Goal: Task Accomplishment & Management: Use online tool/utility

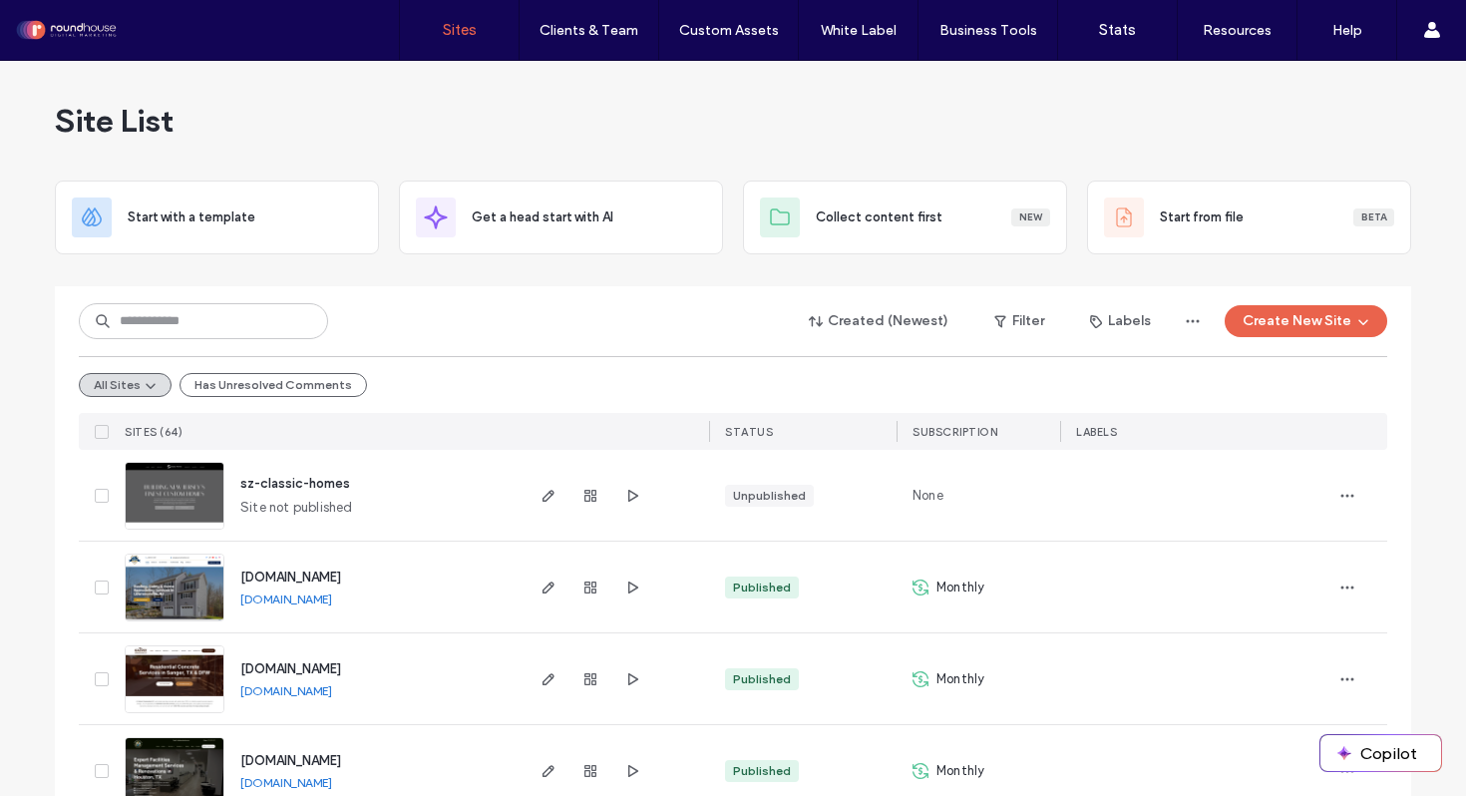
click at [483, 281] on div at bounding box center [733, 278] width 1356 height 16
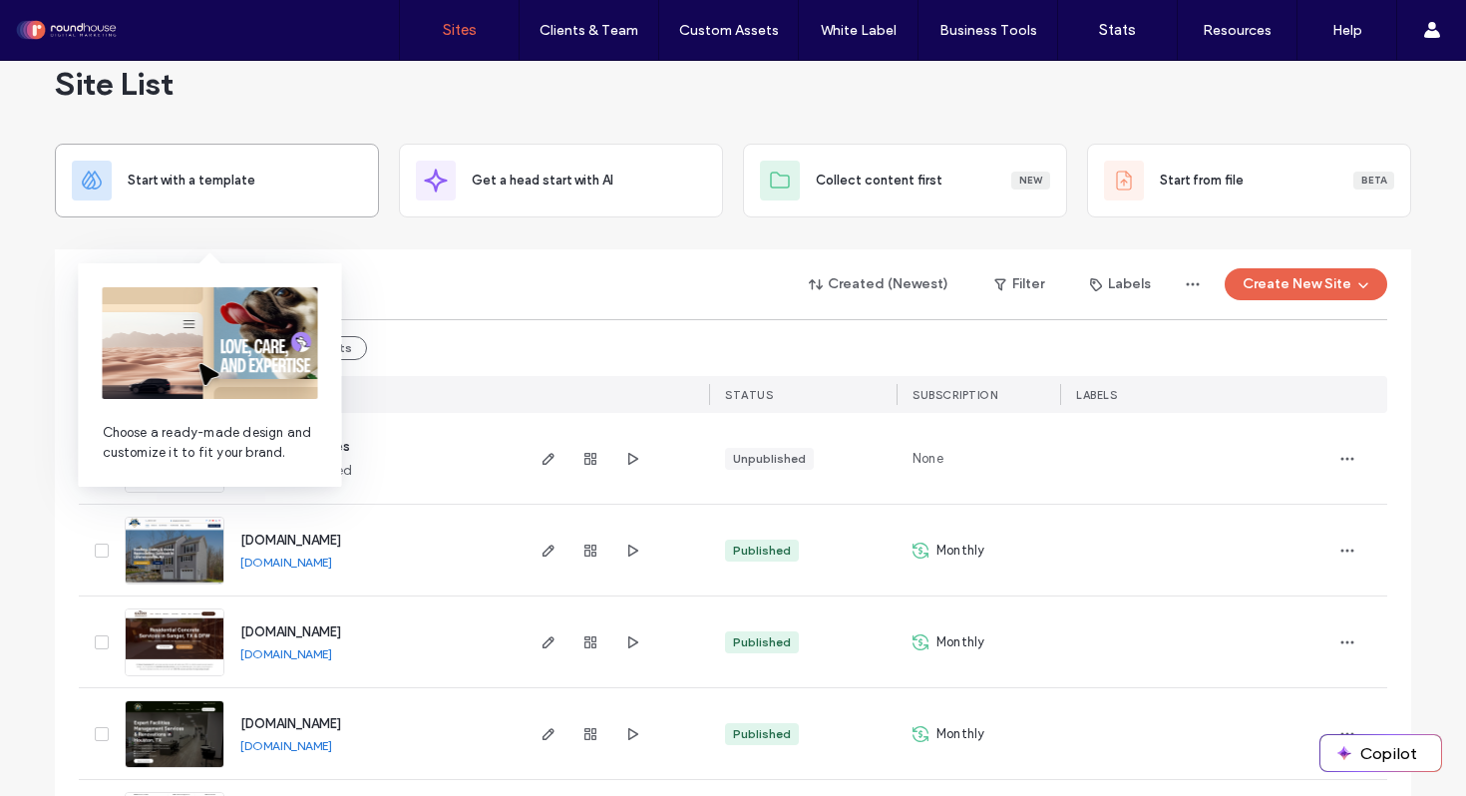
scroll to position [3, 0]
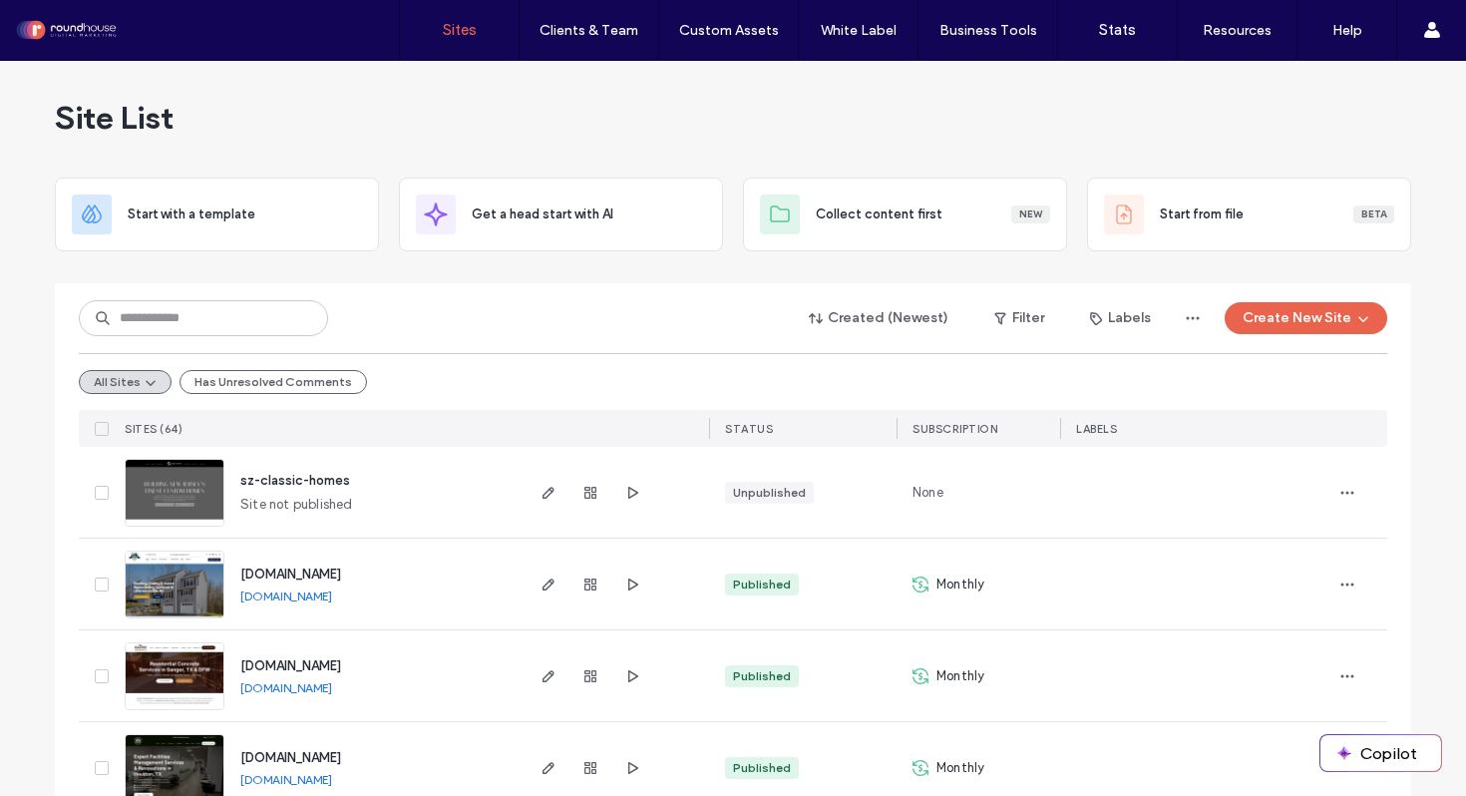
click at [144, 325] on input at bounding box center [203, 318] width 249 height 36
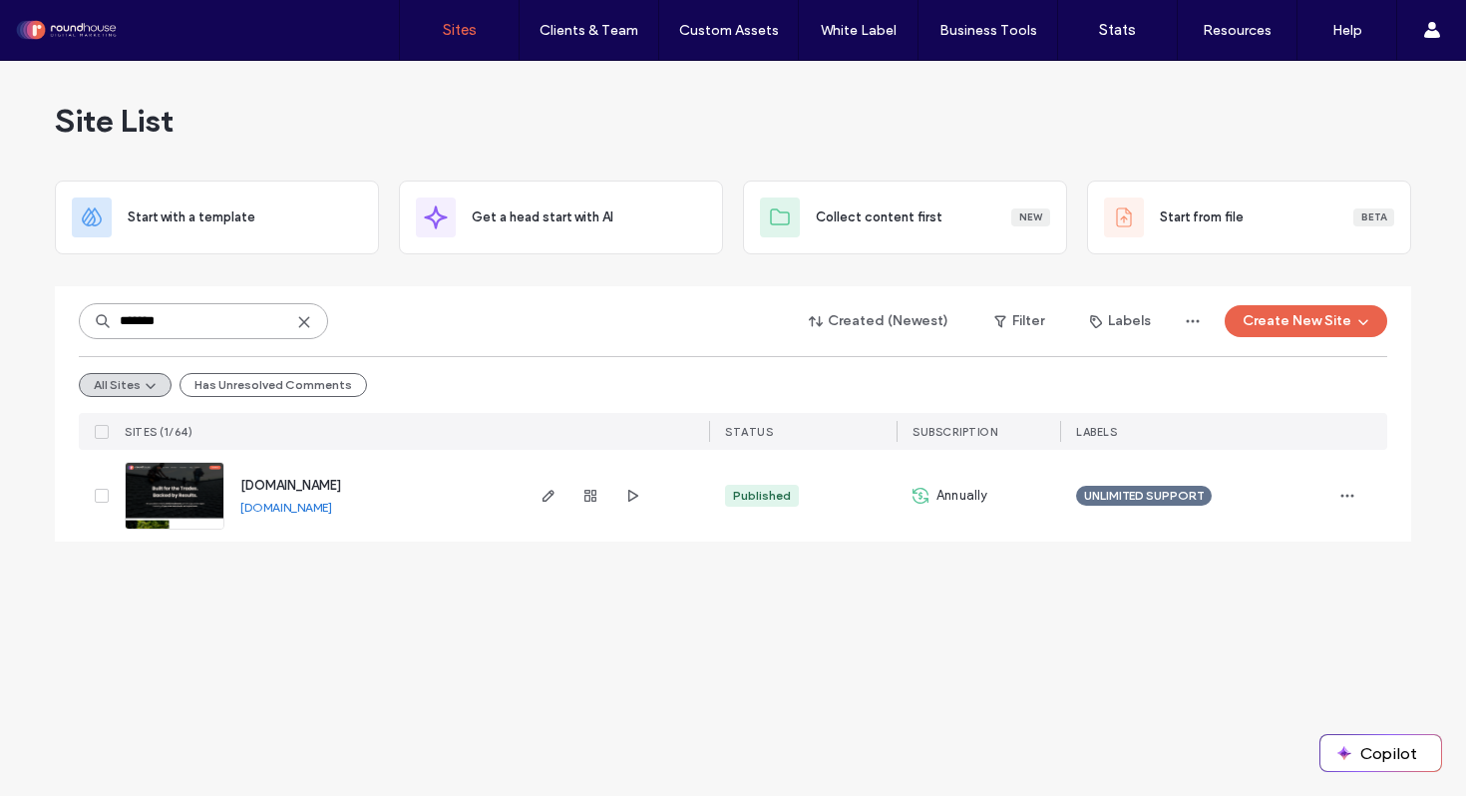
scroll to position [0, 0]
type input "*******"
click at [542, 493] on icon "button" at bounding box center [548, 496] width 16 height 16
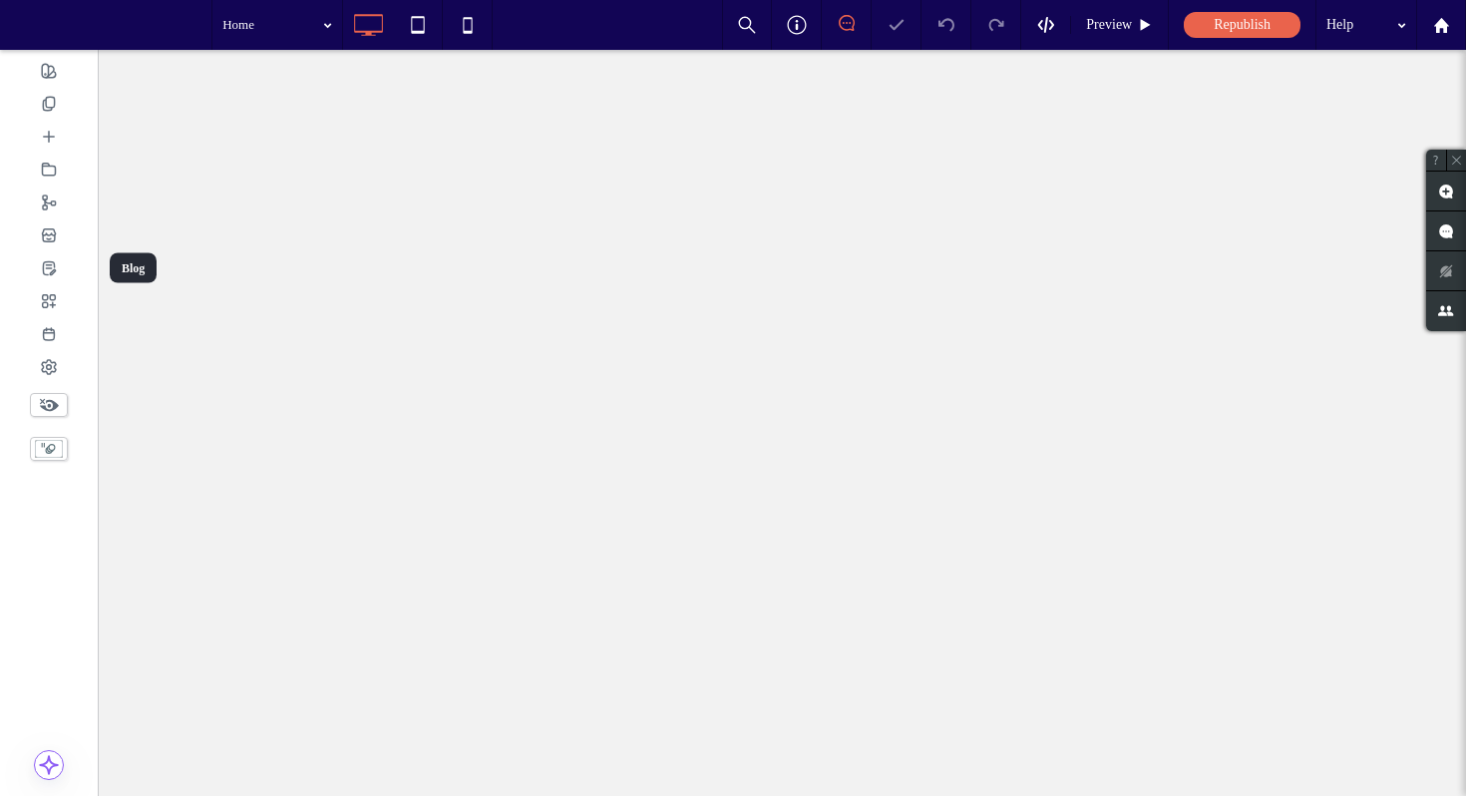
click at [48, 258] on div at bounding box center [49, 267] width 98 height 33
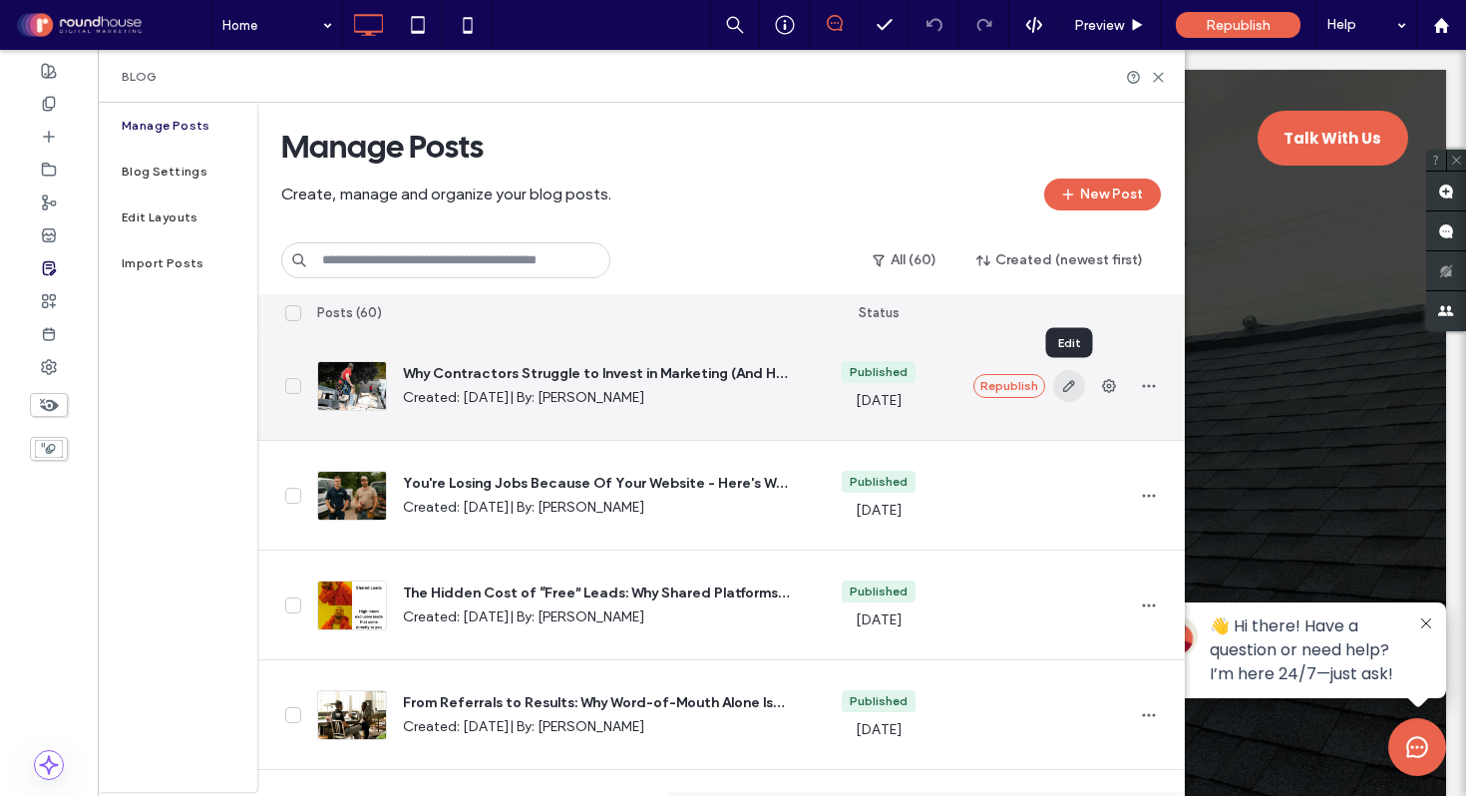
click at [1067, 382] on icon "button" at bounding box center [1069, 386] width 16 height 16
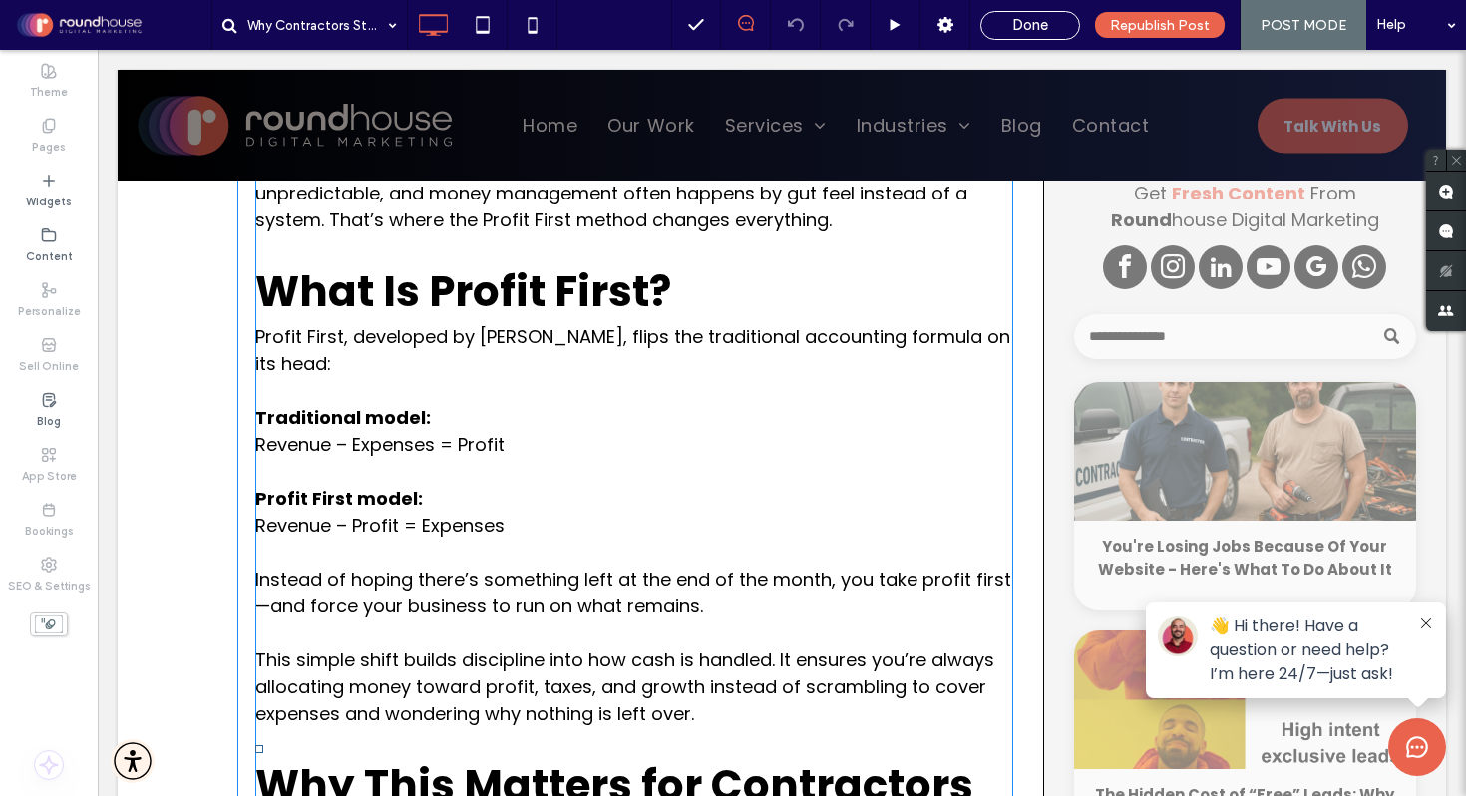
scroll to position [673, 0]
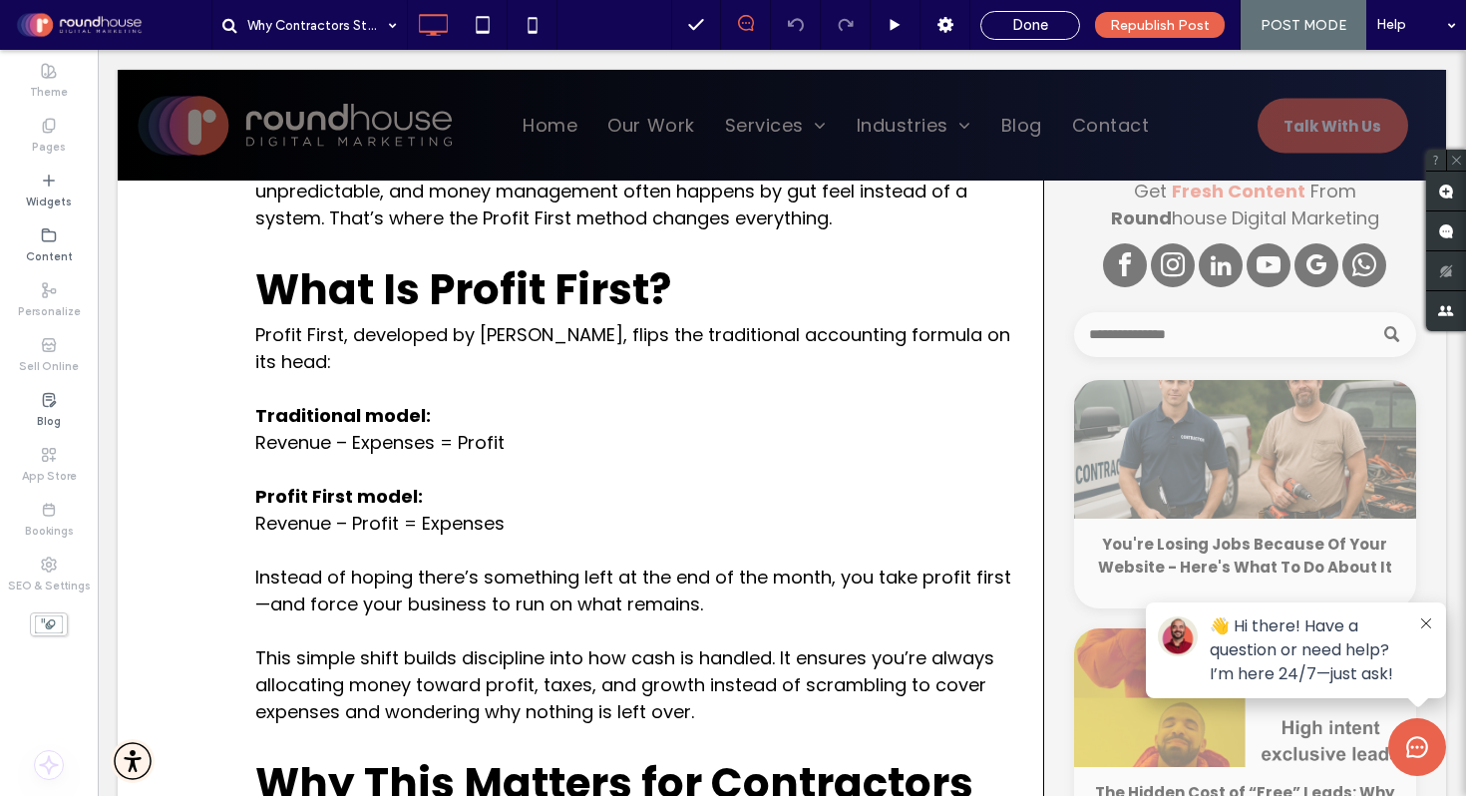
click at [1421, 624] on icon at bounding box center [1426, 623] width 10 height 10
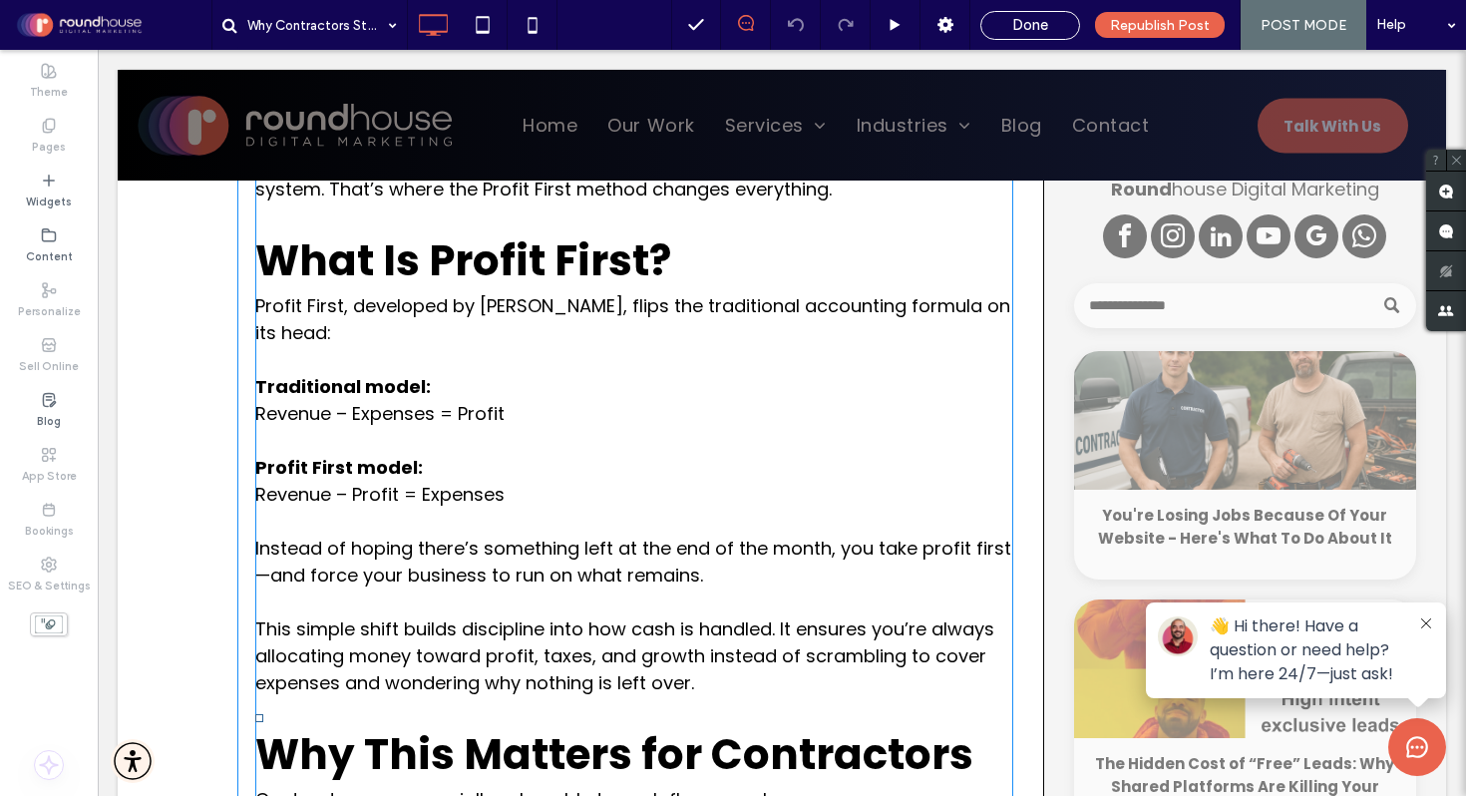
scroll to position [706, 0]
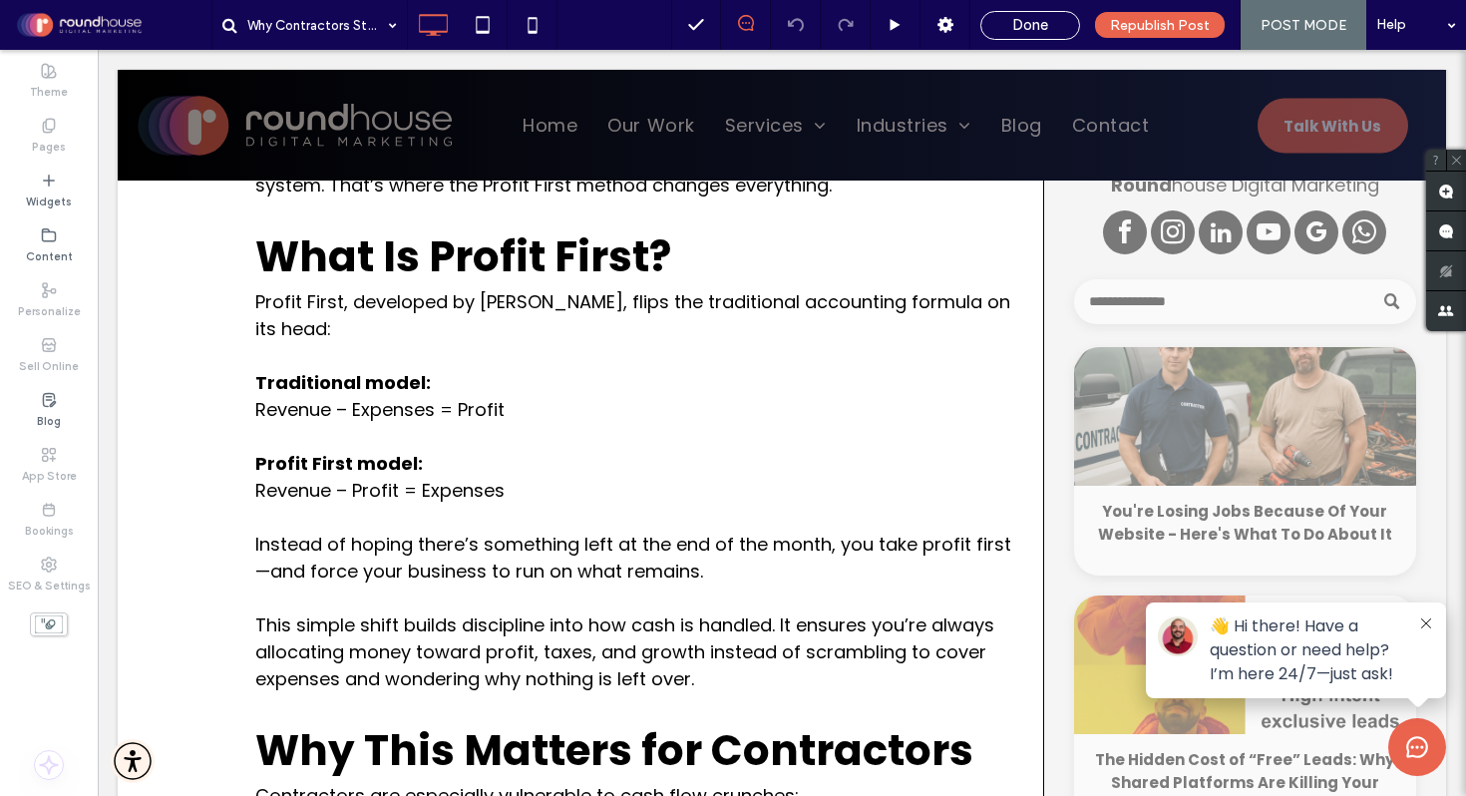
click at [1421, 620] on icon at bounding box center [1426, 623] width 10 height 10
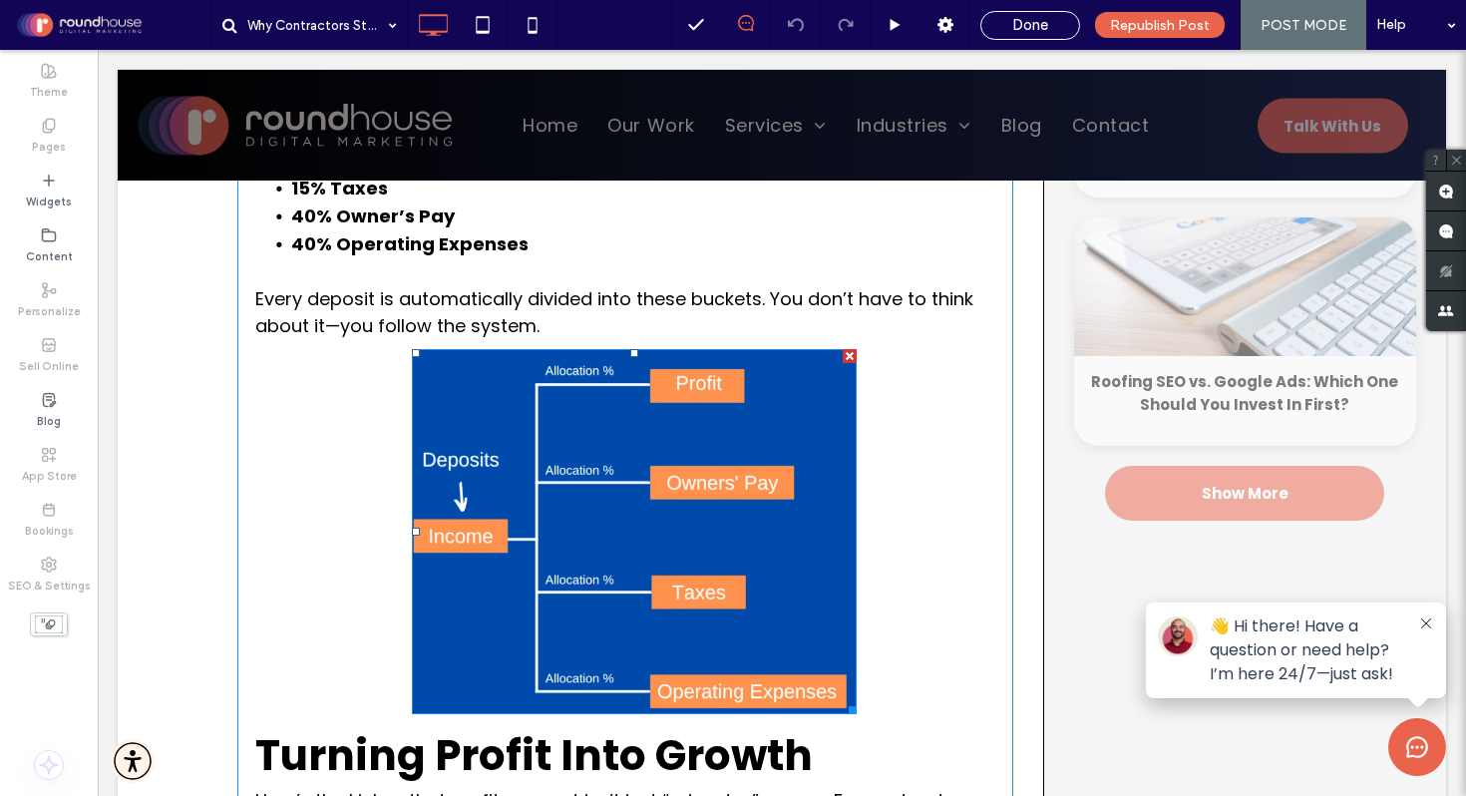
scroll to position [1910, 0]
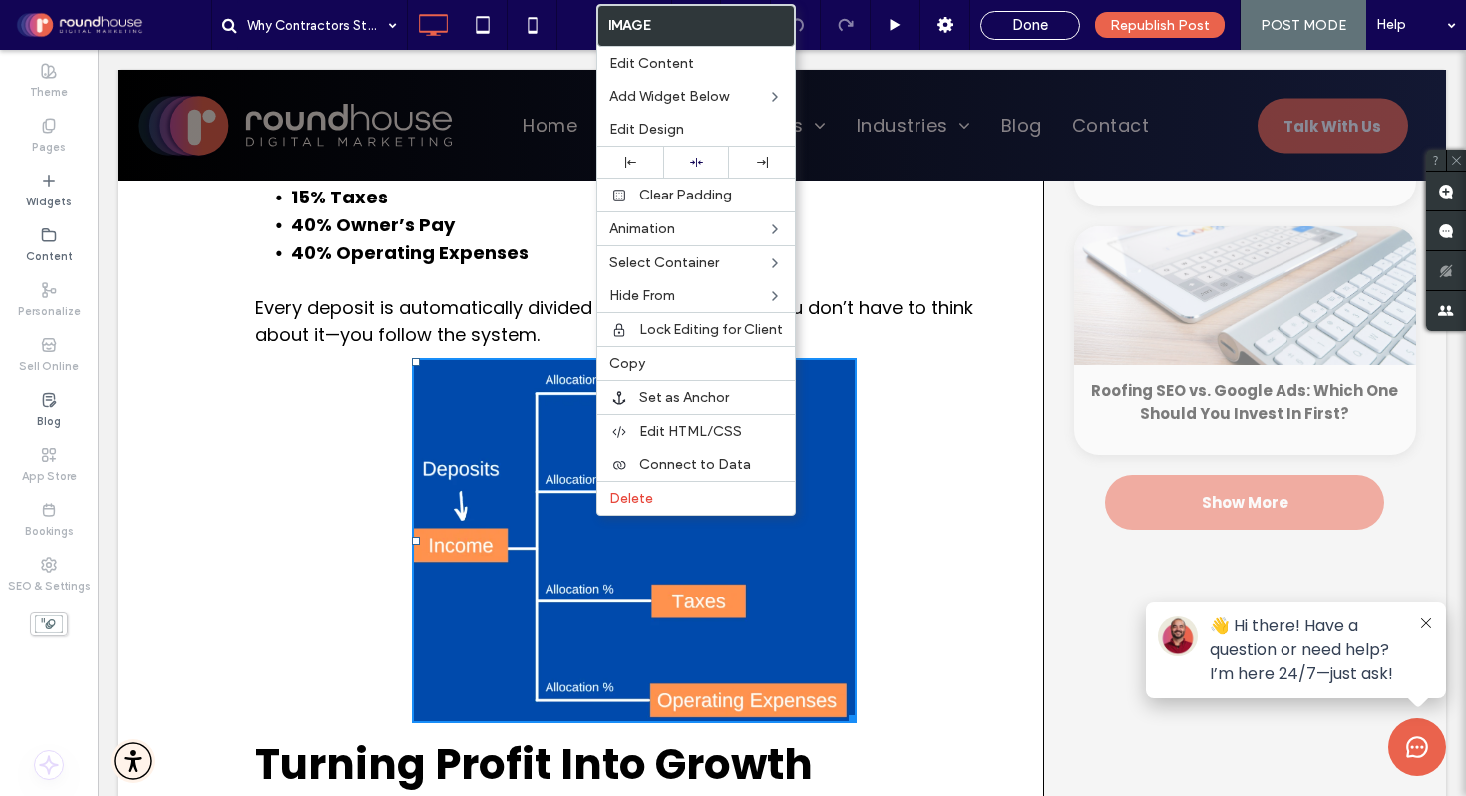
click at [519, 499] on img at bounding box center [634, 540] width 445 height 365
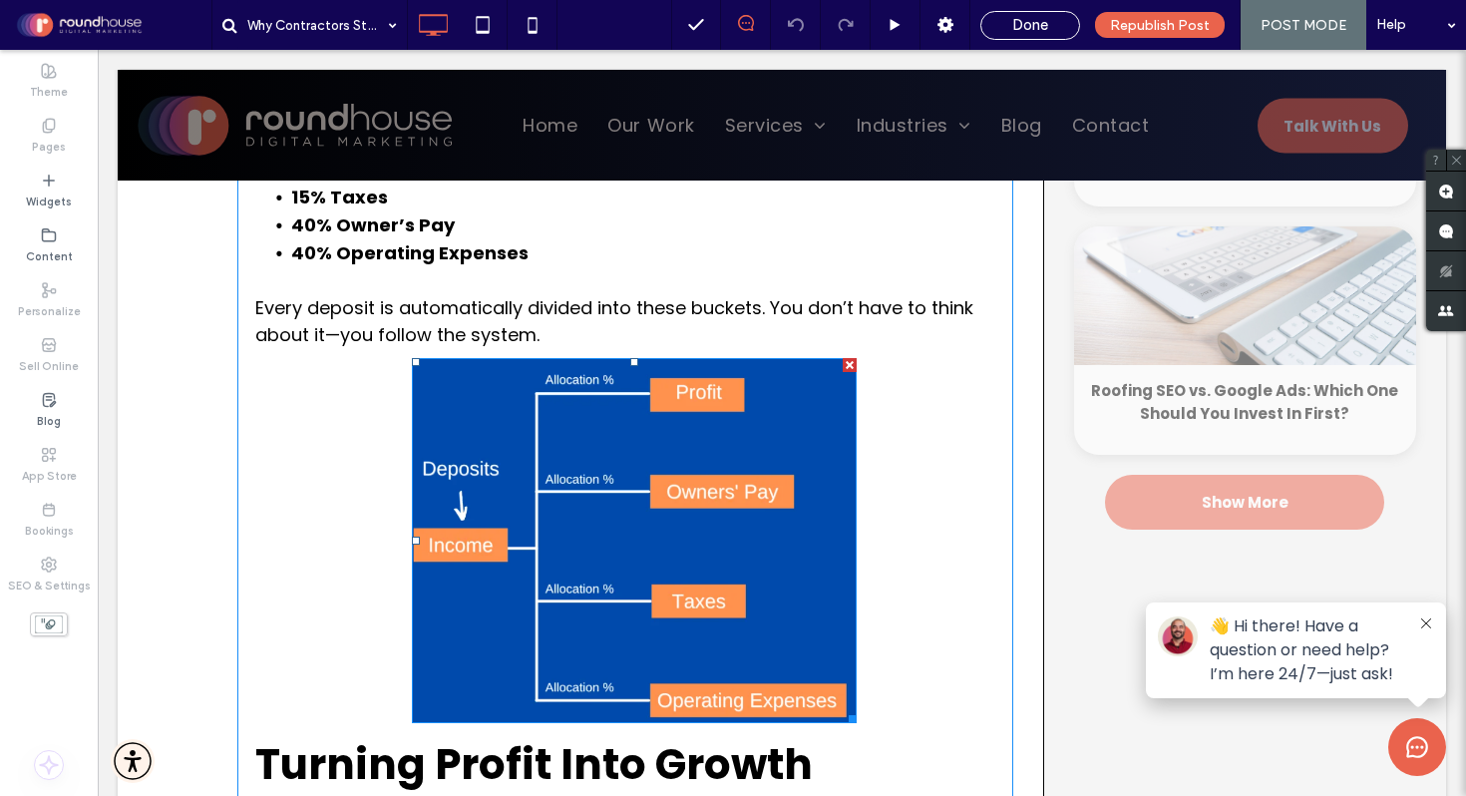
click at [550, 464] on img at bounding box center [634, 540] width 445 height 365
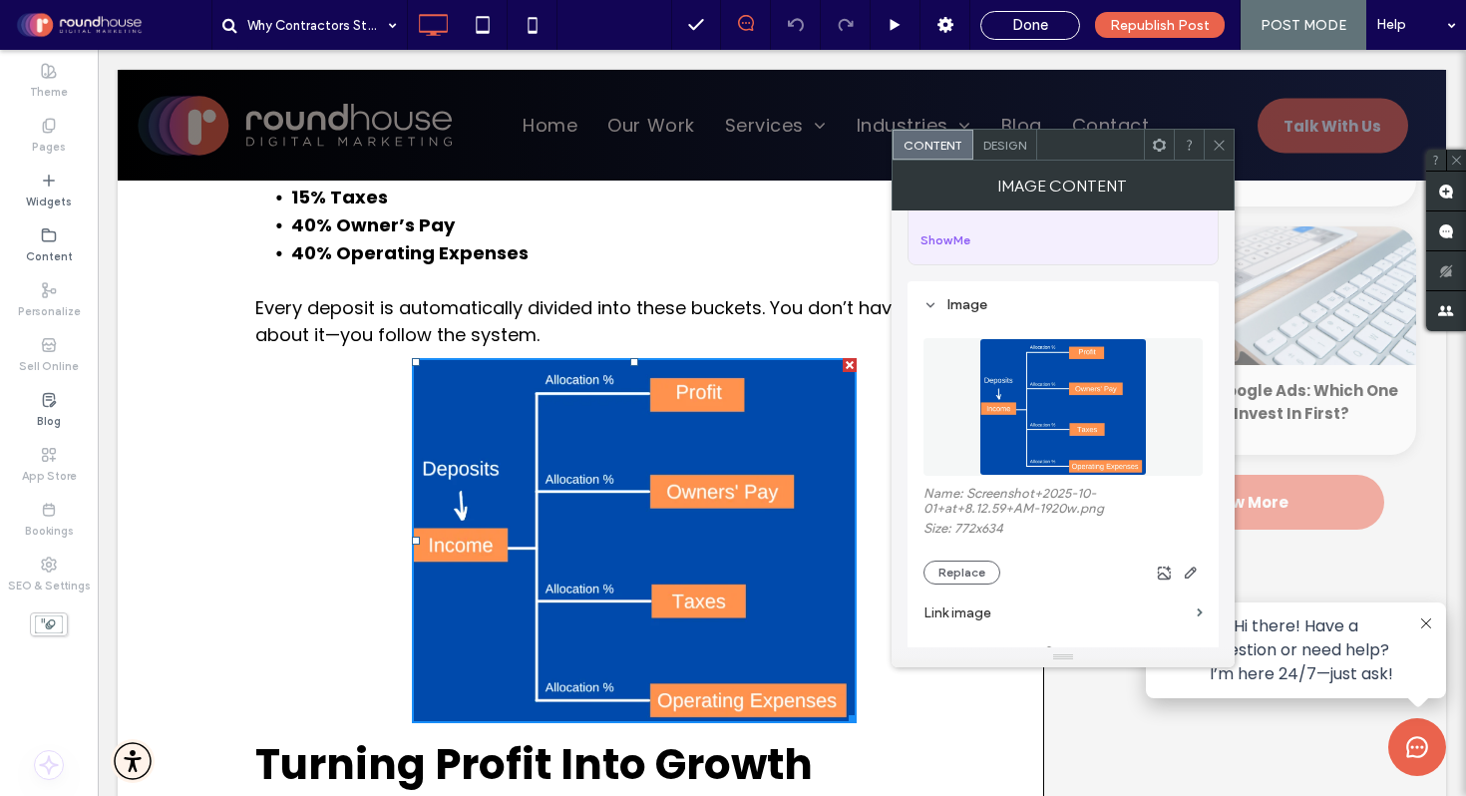
scroll to position [122, 0]
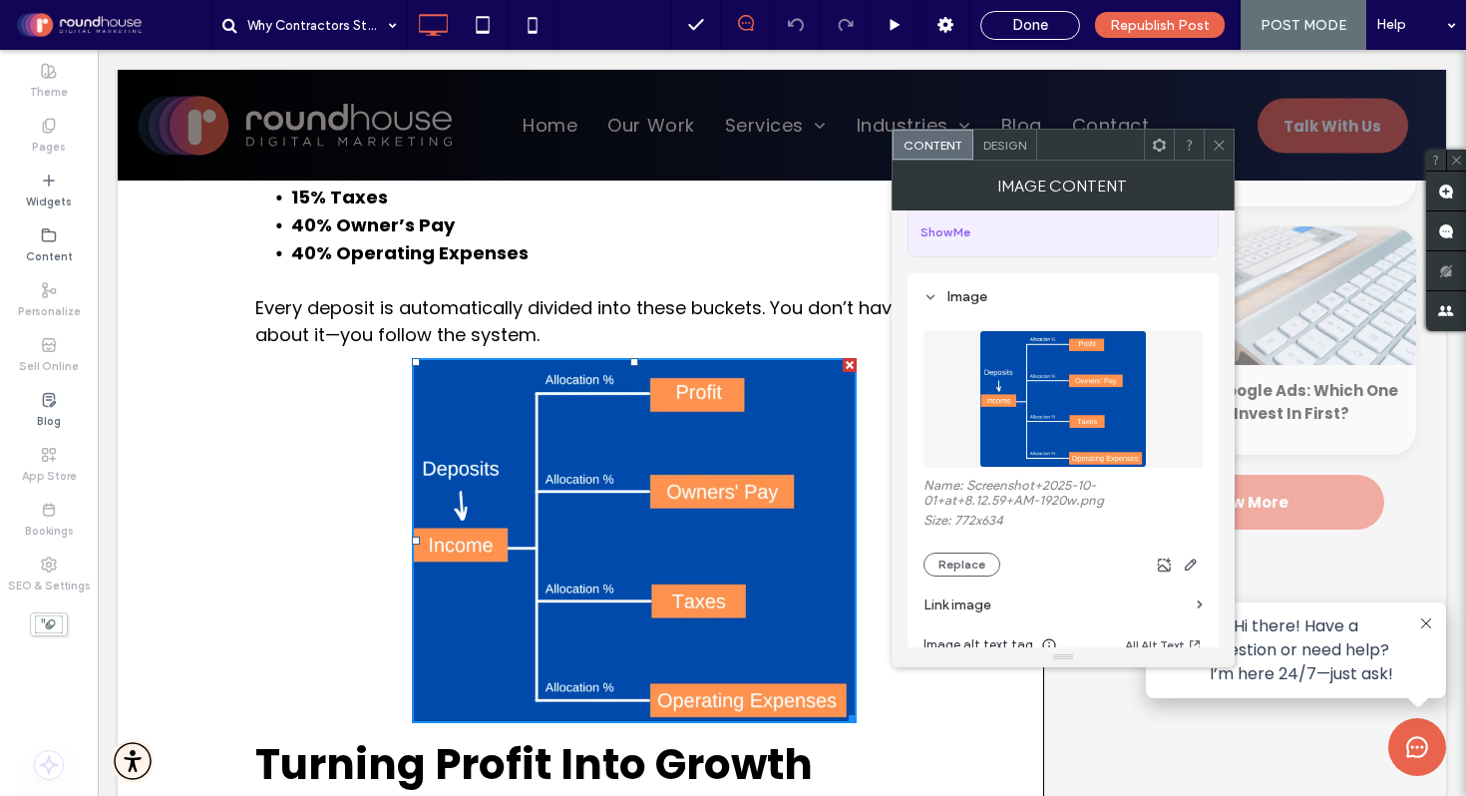
click at [1008, 495] on label "Name: Screenshot+2025-10-01+at+8.12.59+AM-1920w.png" at bounding box center [1062, 495] width 279 height 35
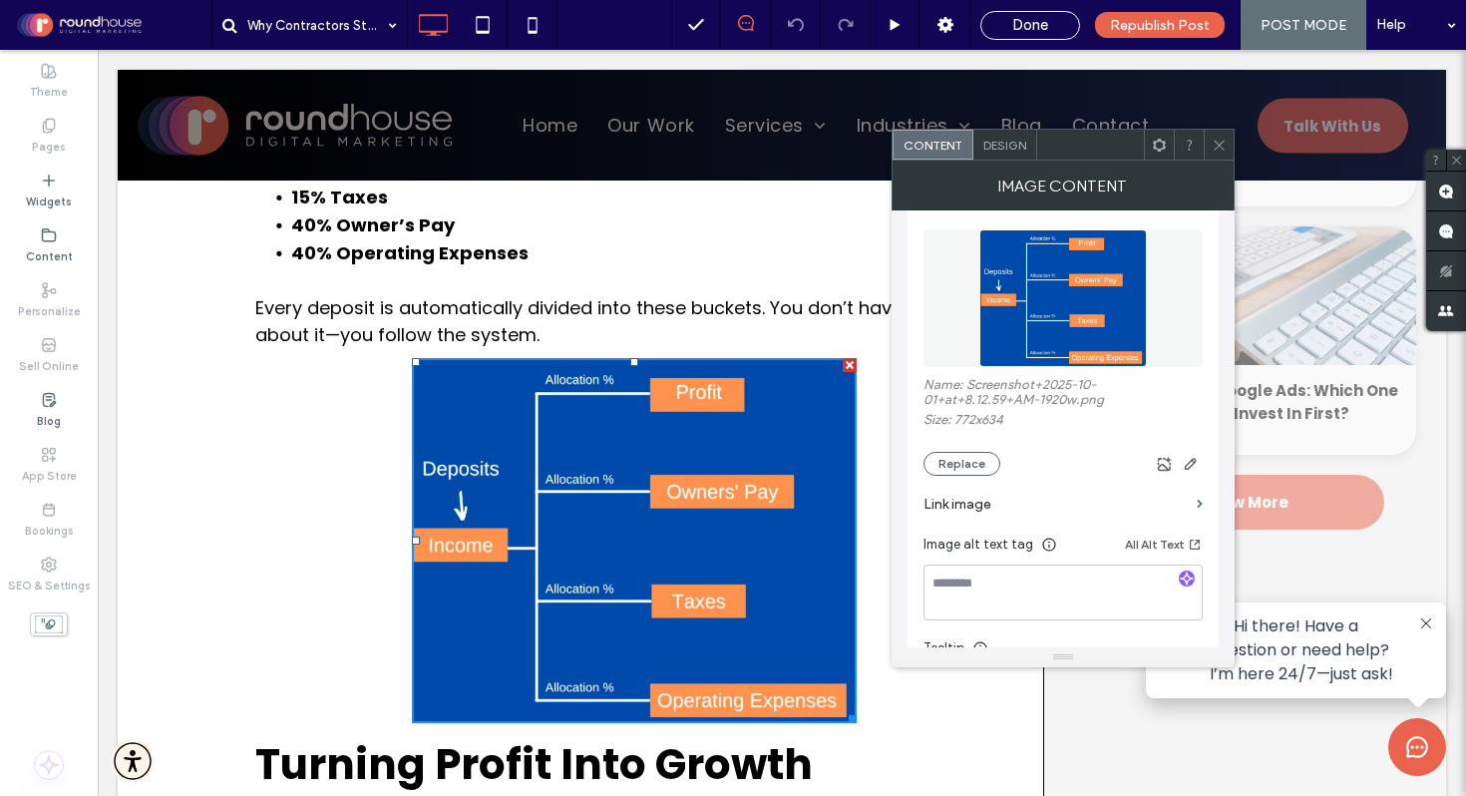
scroll to position [236, 0]
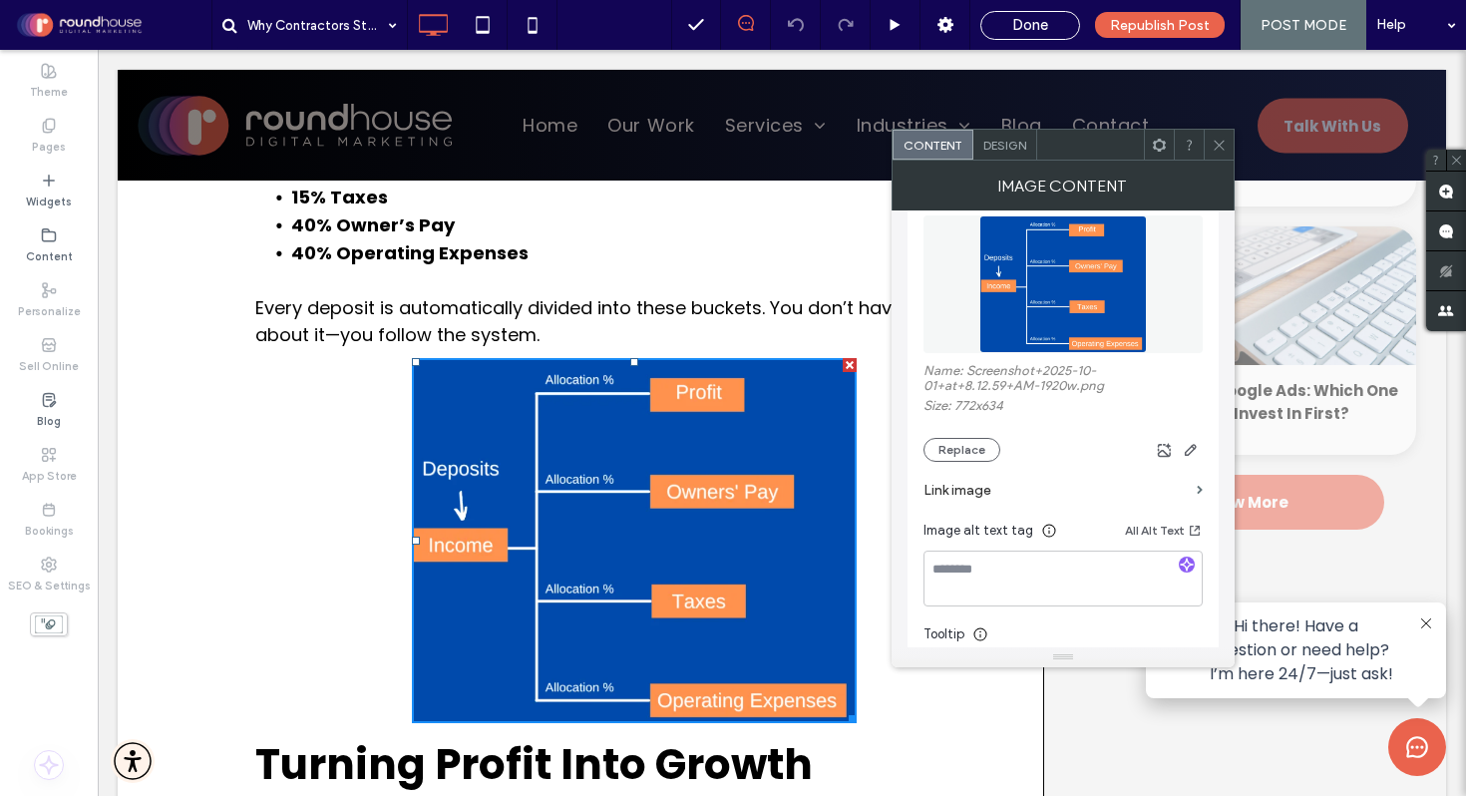
click at [1220, 139] on icon at bounding box center [1219, 145] width 15 height 15
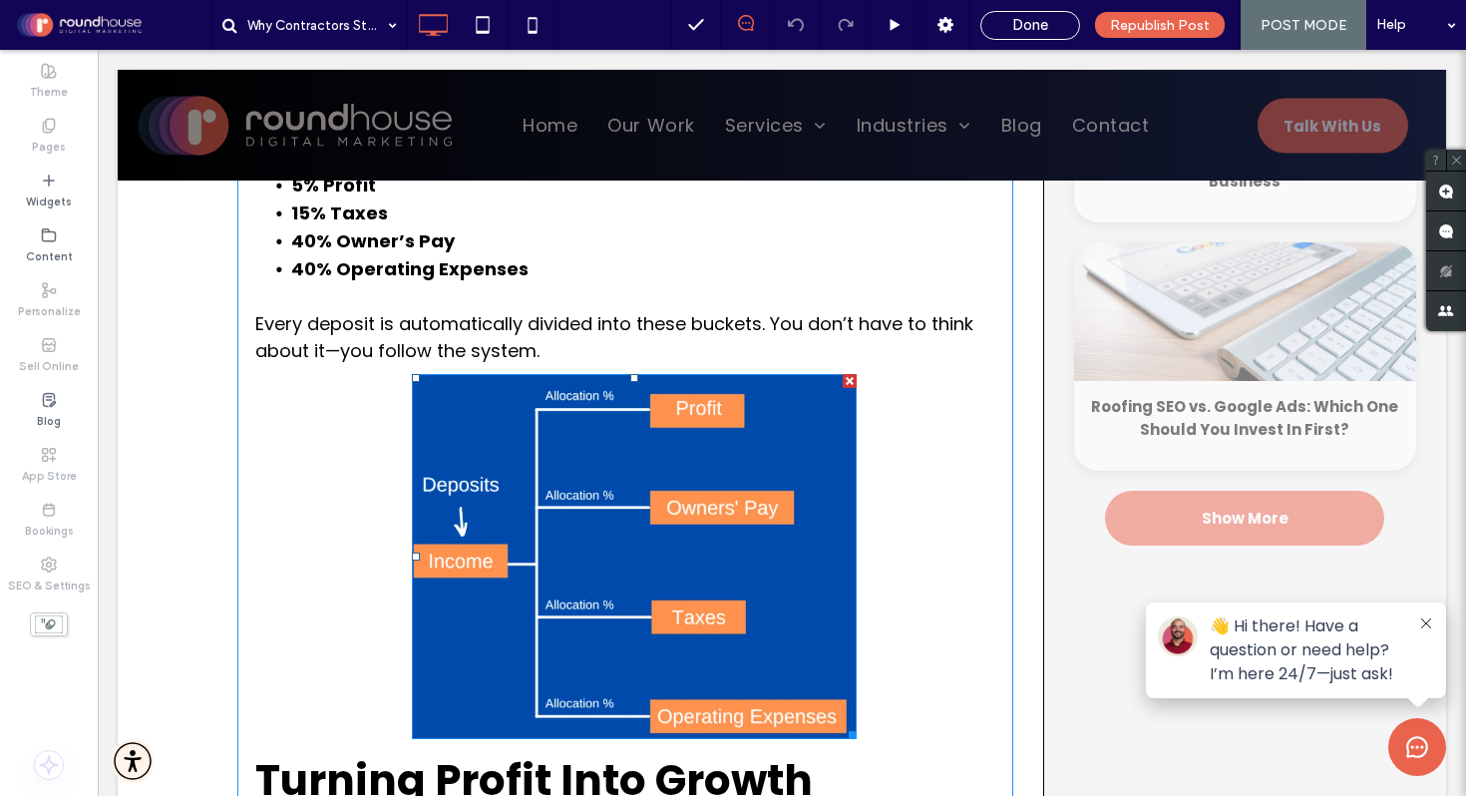
scroll to position [1898, 0]
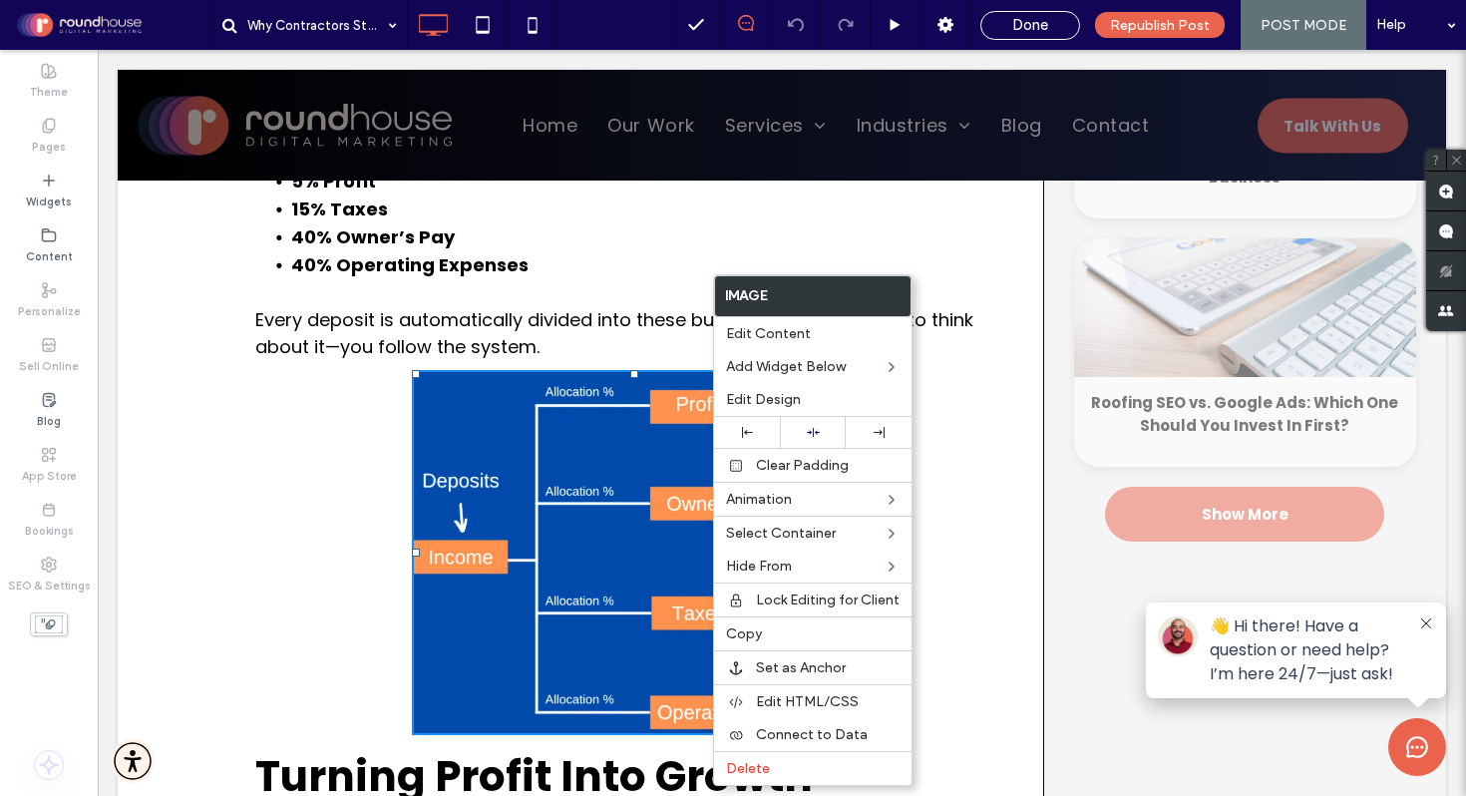
click at [575, 460] on img at bounding box center [634, 552] width 445 height 365
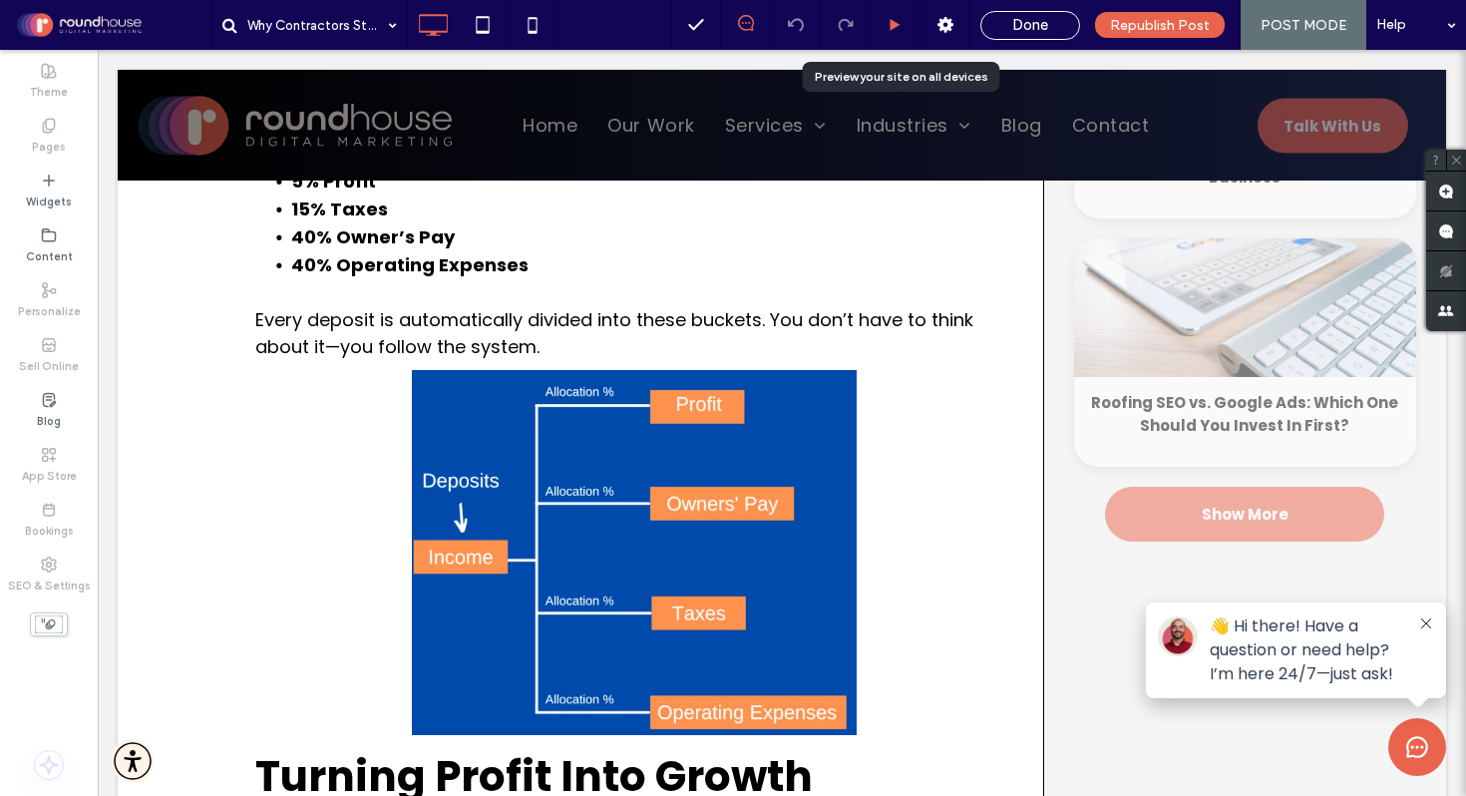
click at [893, 25] on icon at bounding box center [895, 25] width 15 height 15
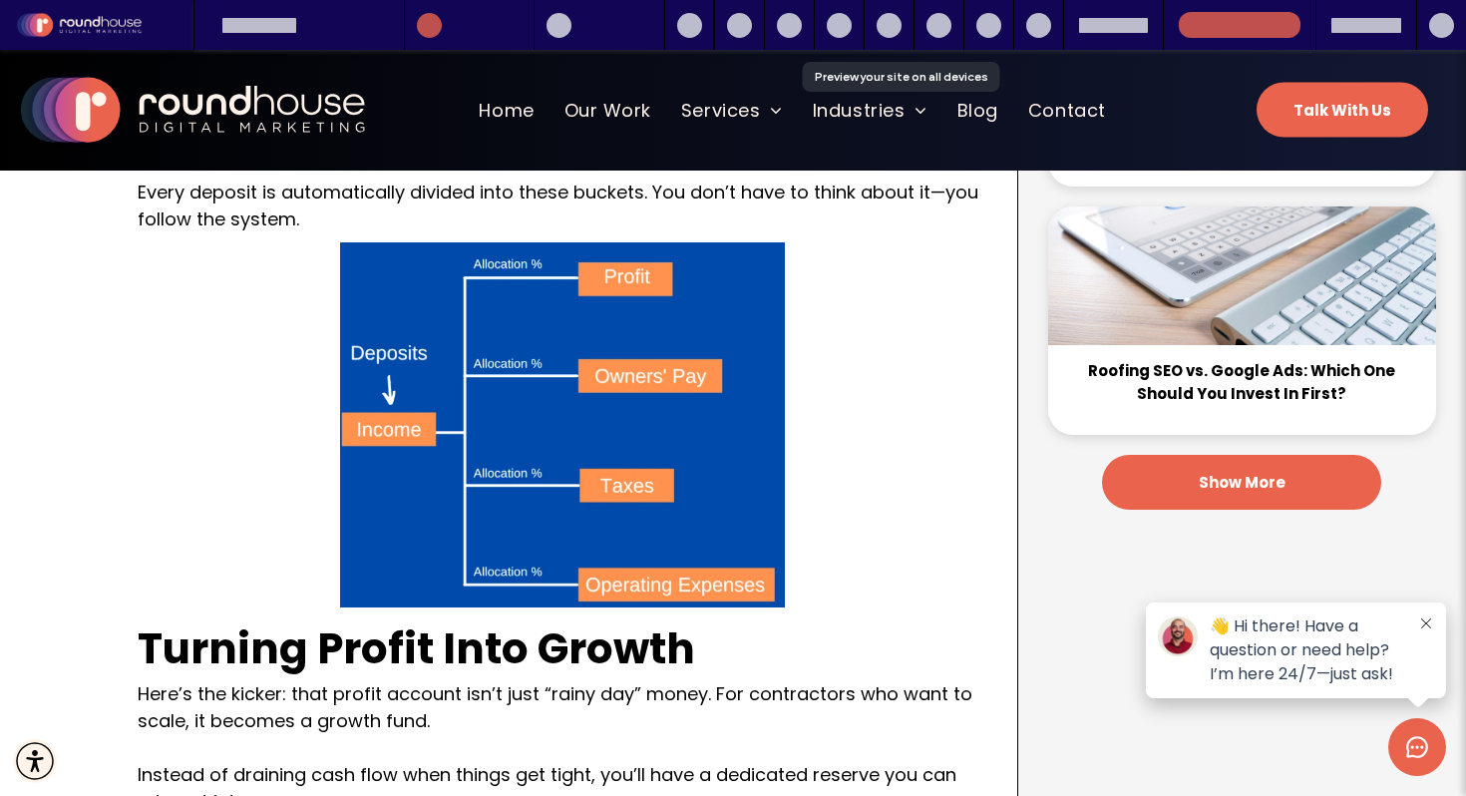
scroll to position [1871, 0]
